Goal: Transaction & Acquisition: Download file/media

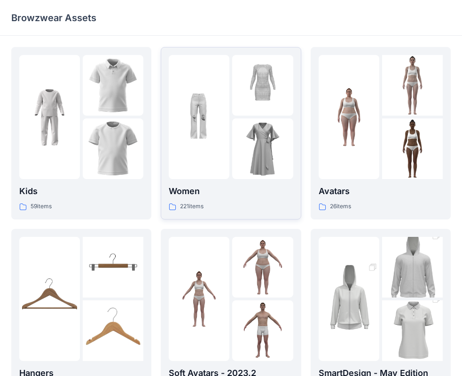
click at [226, 114] on div at bounding box center [199, 117] width 61 height 124
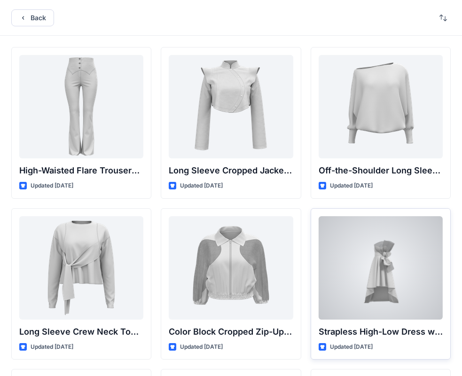
click at [391, 297] on div at bounding box center [381, 268] width 124 height 104
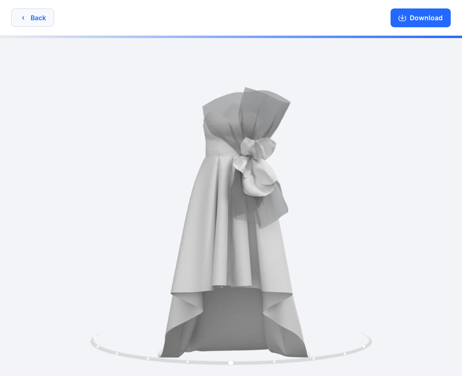
click at [42, 12] on button "Back" at bounding box center [32, 17] width 43 height 18
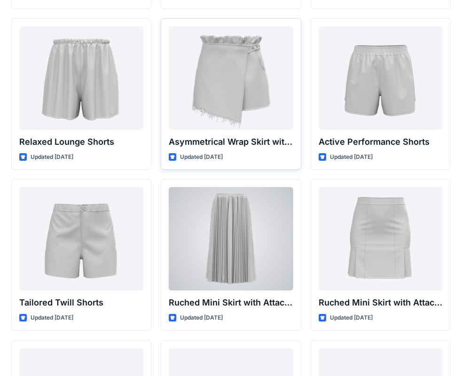
scroll to position [2332, 0]
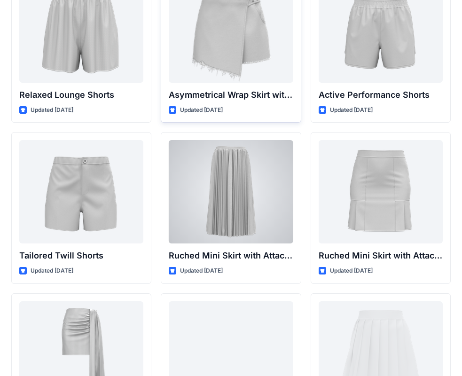
click at [214, 196] on div at bounding box center [231, 192] width 124 height 104
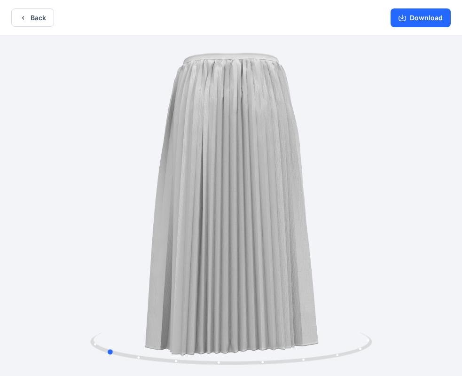
drag, startPoint x: 230, startPoint y: 363, endPoint x: 387, endPoint y: 325, distance: 161.6
click at [387, 325] on div at bounding box center [231, 207] width 462 height 343
click at [428, 13] on button "Download" at bounding box center [421, 17] width 60 height 19
click at [42, 19] on button "Back" at bounding box center [32, 17] width 43 height 18
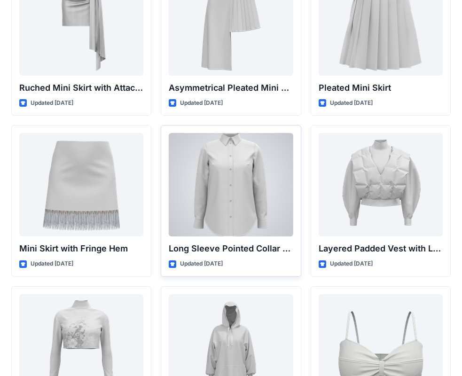
scroll to position [2520, 0]
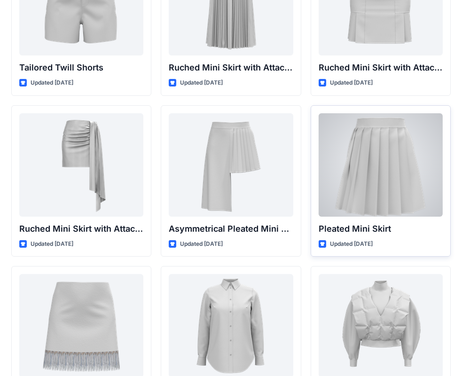
click at [376, 175] on div at bounding box center [381, 165] width 124 height 104
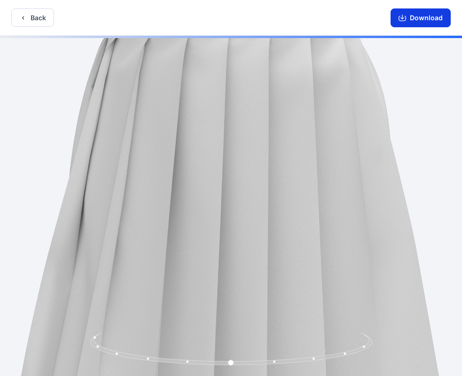
click at [420, 15] on button "Download" at bounding box center [421, 17] width 60 height 19
click at [23, 14] on icon "button" at bounding box center [23, 18] width 8 height 8
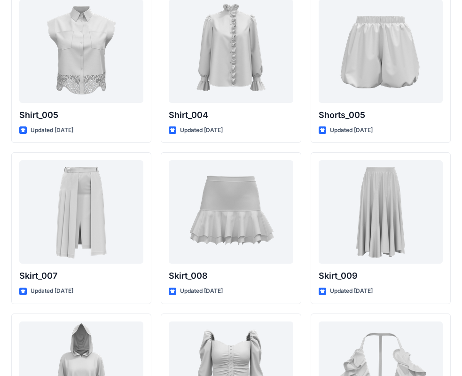
scroll to position [4642, 0]
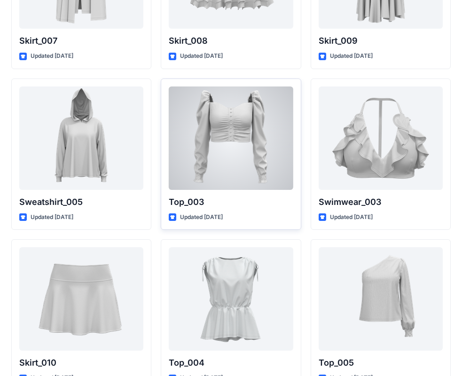
click at [250, 133] on div at bounding box center [231, 139] width 124 height 104
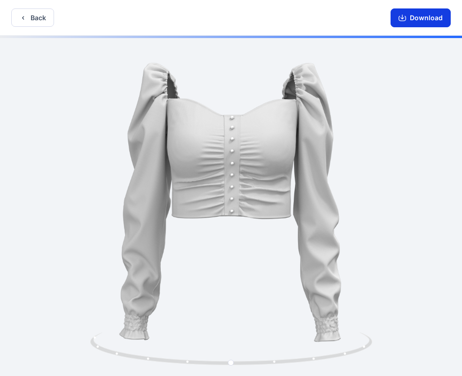
click at [400, 19] on icon "button" at bounding box center [403, 18] width 8 height 5
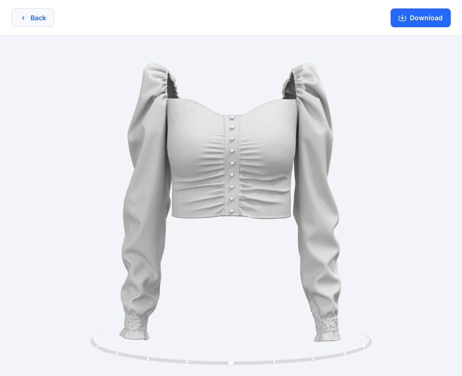
click at [23, 14] on icon "button" at bounding box center [23, 18] width 8 height 8
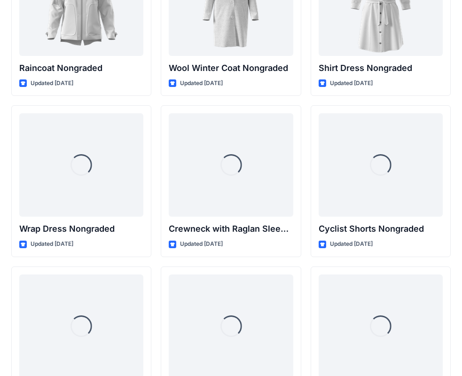
scroll to position [8369, 0]
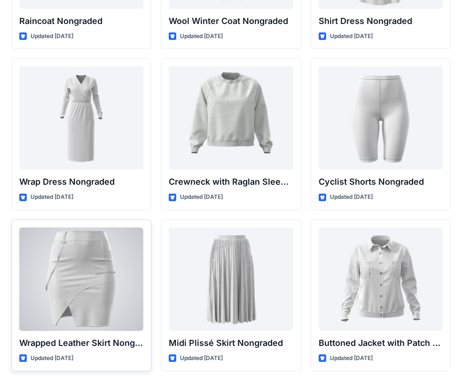
click at [55, 270] on div at bounding box center [81, 280] width 124 height 104
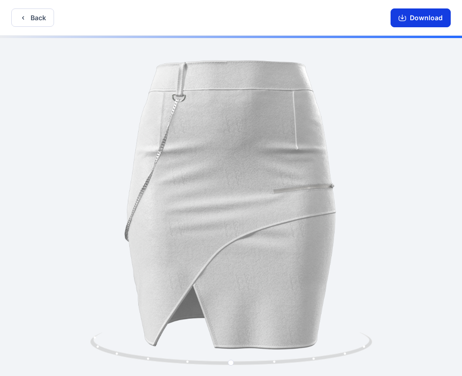
click at [419, 16] on button "Download" at bounding box center [421, 17] width 60 height 19
click at [36, 18] on button "Back" at bounding box center [32, 17] width 43 height 18
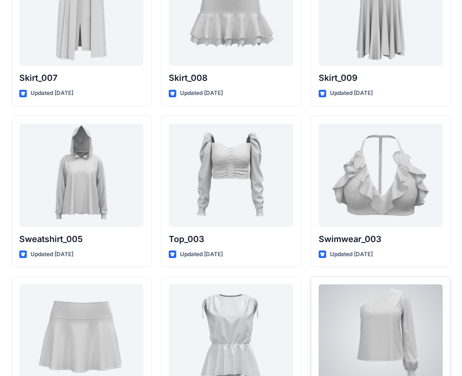
scroll to position [4746, 0]
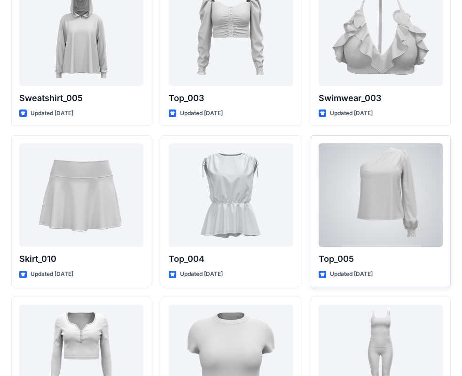
click at [390, 214] on div at bounding box center [381, 195] width 124 height 104
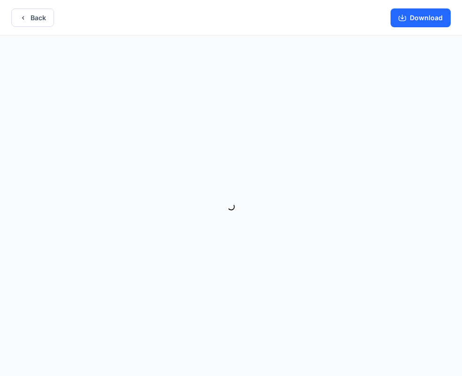
click at [418, 16] on button "Download" at bounding box center [421, 17] width 60 height 19
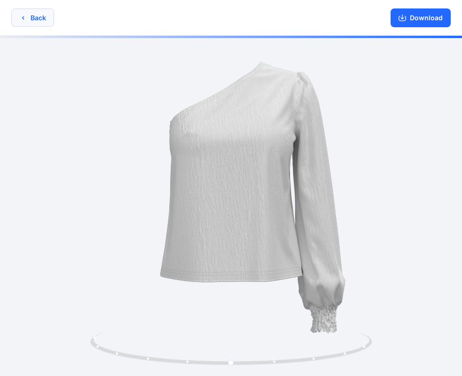
click at [40, 18] on button "Back" at bounding box center [32, 17] width 43 height 18
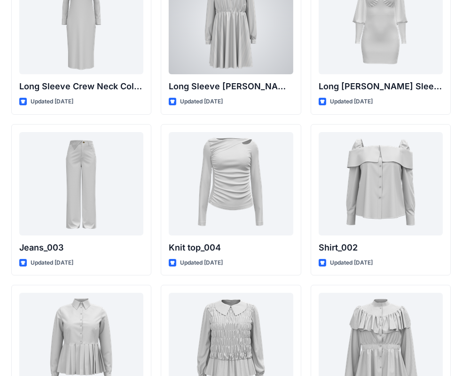
scroll to position [3999, 0]
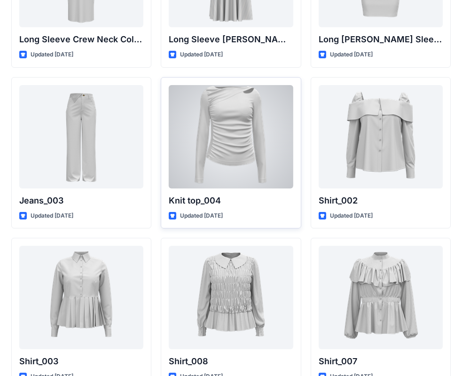
click at [221, 138] on div at bounding box center [231, 137] width 124 height 104
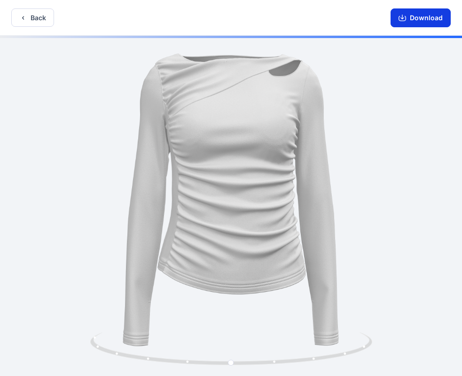
click at [436, 15] on button "Download" at bounding box center [421, 17] width 60 height 19
click at [23, 13] on button "Back" at bounding box center [32, 17] width 43 height 18
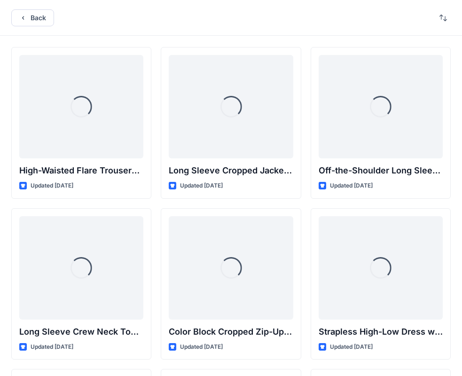
scroll to position [3999, 0]
